Goal: Task Accomplishment & Management: Manage account settings

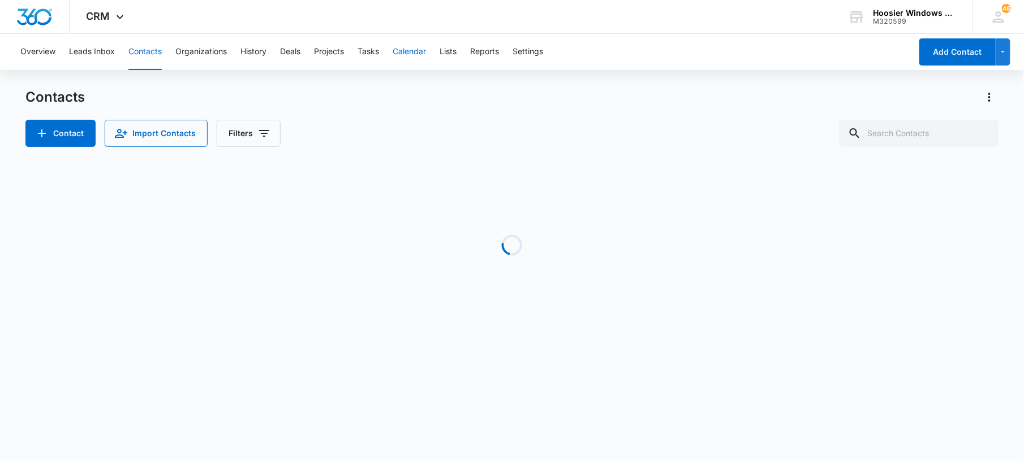
click at [412, 52] on button "Calendar" at bounding box center [408, 52] width 33 height 36
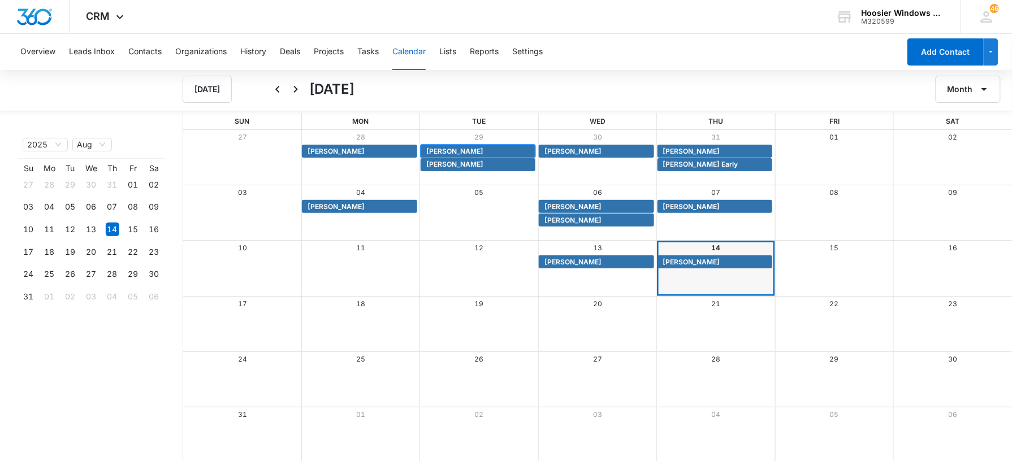
click at [455, 148] on span "[PERSON_NAME]" at bounding box center [454, 151] width 57 height 10
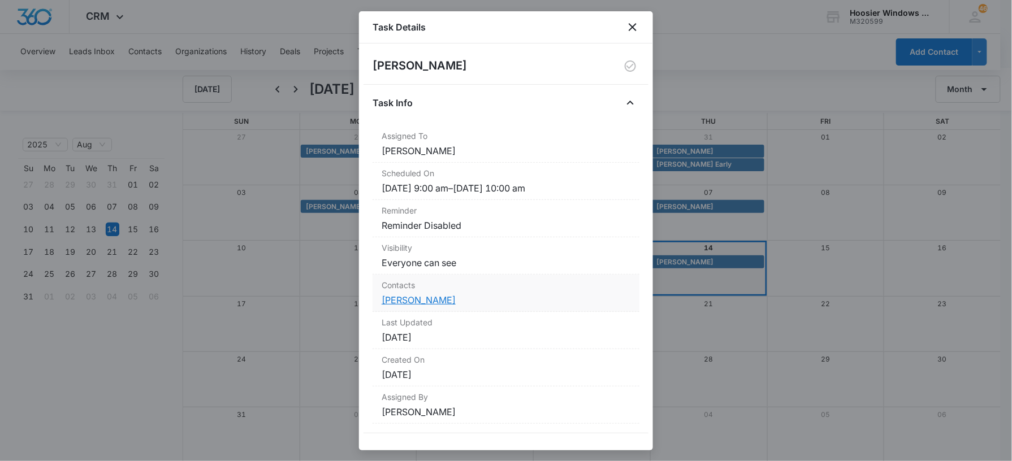
click at [419, 300] on link "[PERSON_NAME]" at bounding box center [419, 300] width 74 height 11
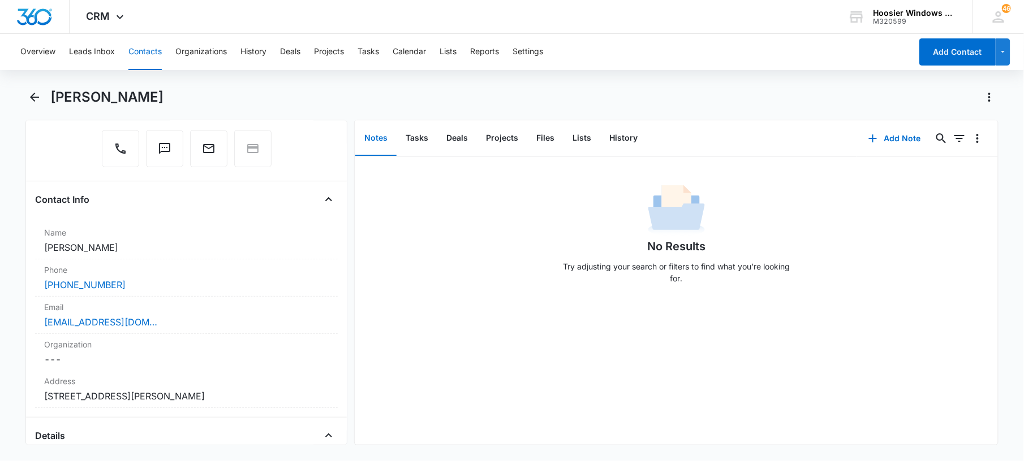
scroll to position [154, 0]
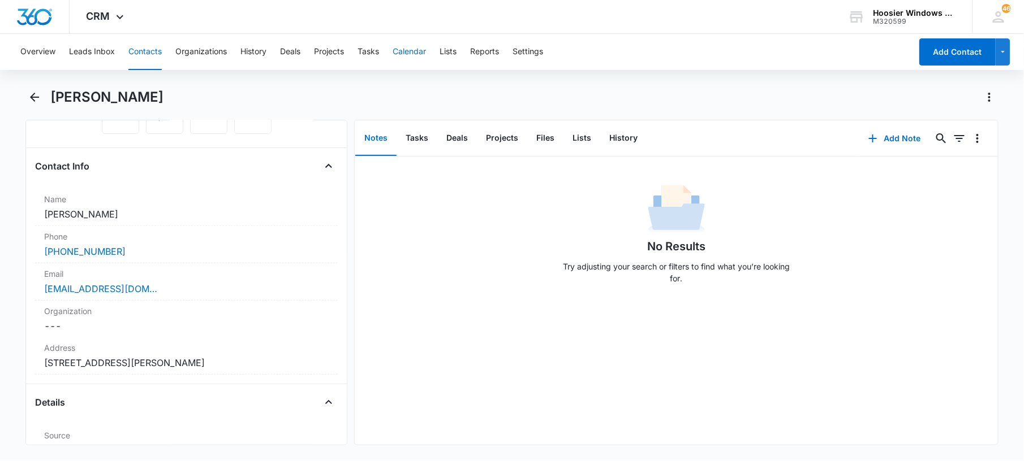
click at [412, 53] on button "Calendar" at bounding box center [408, 52] width 33 height 36
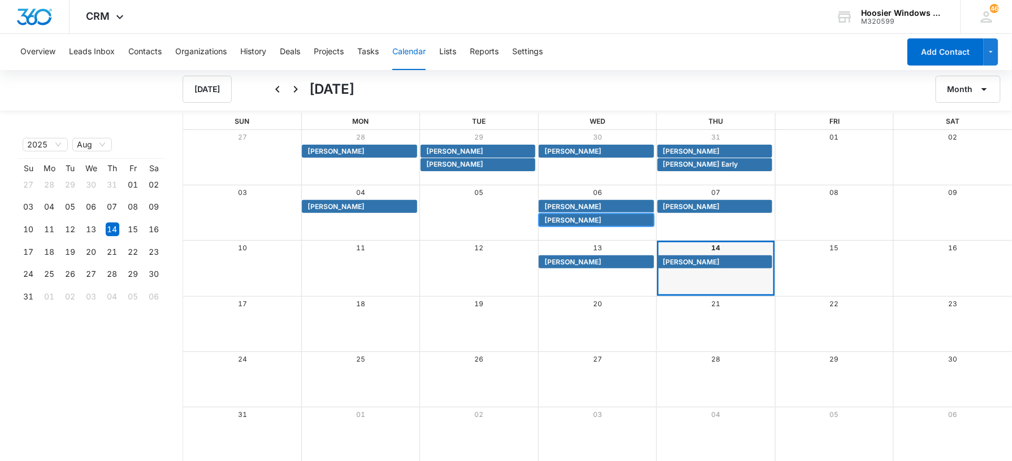
click at [570, 222] on span "[PERSON_NAME]" at bounding box center [573, 220] width 57 height 10
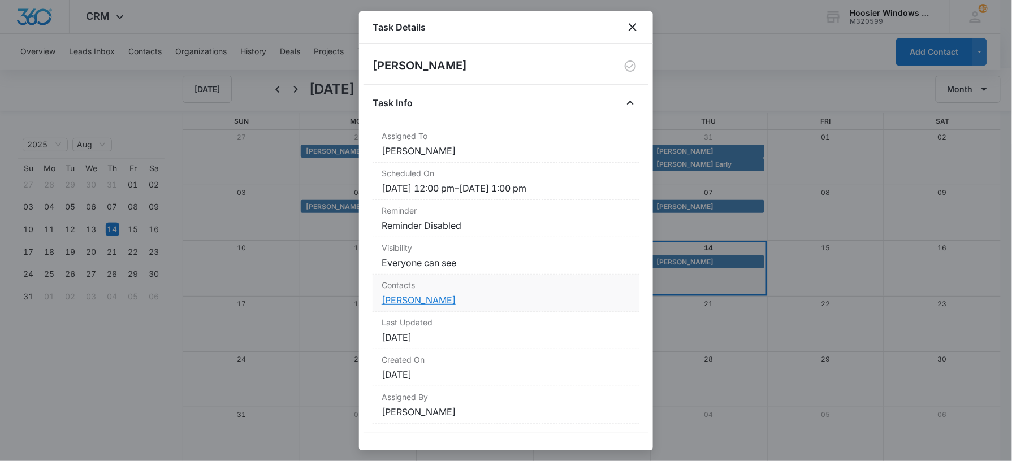
click at [399, 301] on link "[PERSON_NAME]" at bounding box center [419, 300] width 74 height 11
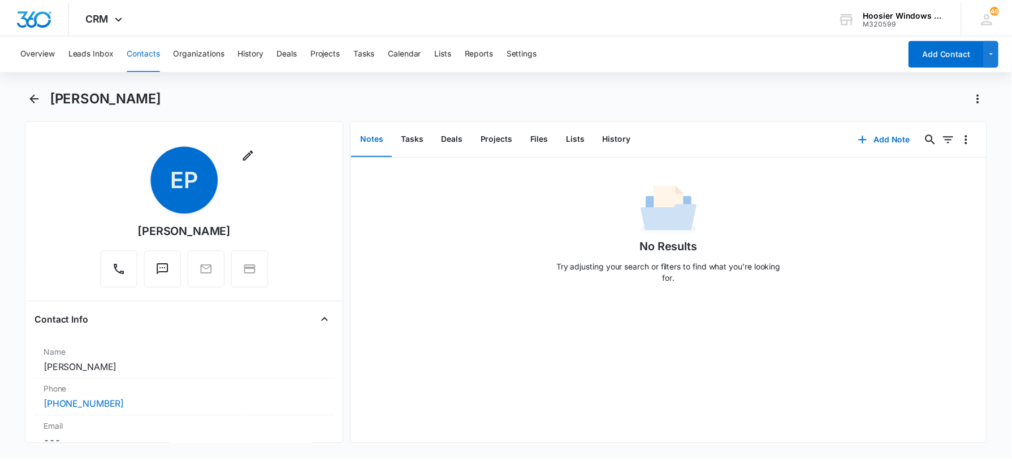
scroll to position [150, 0]
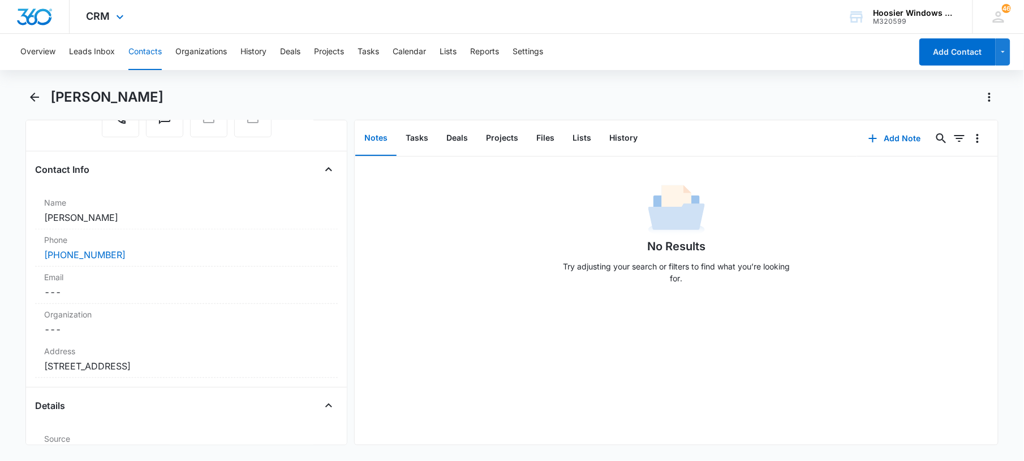
drag, startPoint x: 990, startPoint y: 0, endPoint x: 394, endPoint y: 17, distance: 596.3
click at [394, 17] on div "CRM Apps Reputation Websites Forms CRM Email Social POS Content Ads Intelligenc…" at bounding box center [512, 17] width 1024 height 34
drag, startPoint x: 858, startPoint y: 1, endPoint x: 768, endPoint y: 36, distance: 96.7
click at [768, 36] on div "Overview Leads Inbox Contacts Organizations History Deals Projects Tasks Calend…" at bounding box center [462, 52] width 897 height 36
click at [421, 44] on button "Calendar" at bounding box center [408, 52] width 33 height 36
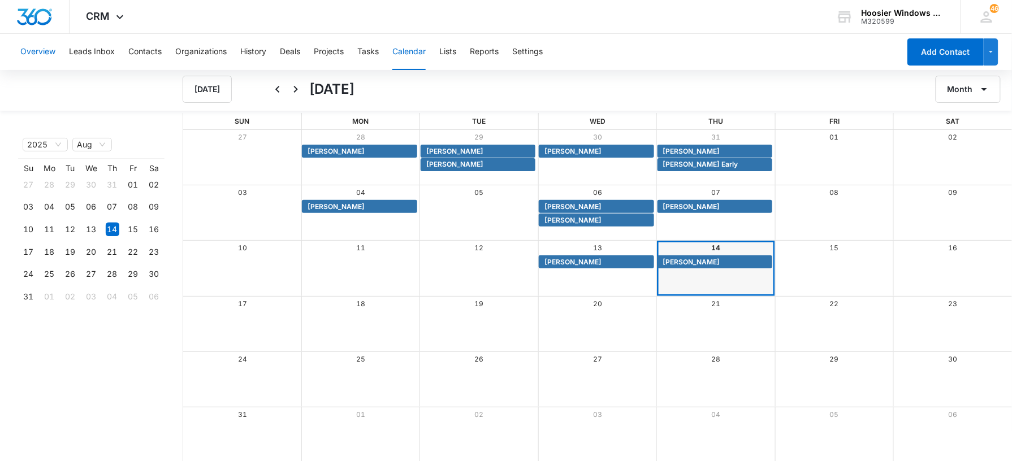
click at [50, 41] on button "Overview" at bounding box center [37, 52] width 35 height 36
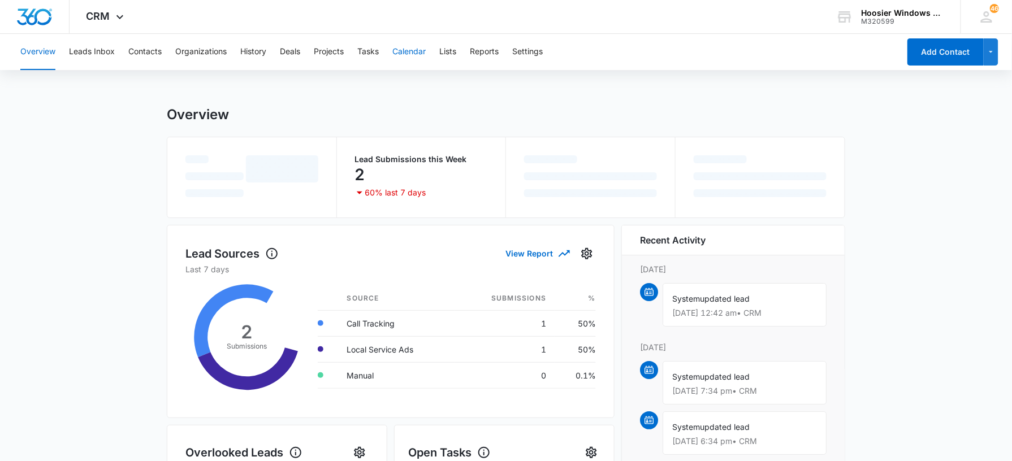
click at [398, 48] on button "Calendar" at bounding box center [408, 52] width 33 height 36
